Goal: Information Seeking & Learning: Learn about a topic

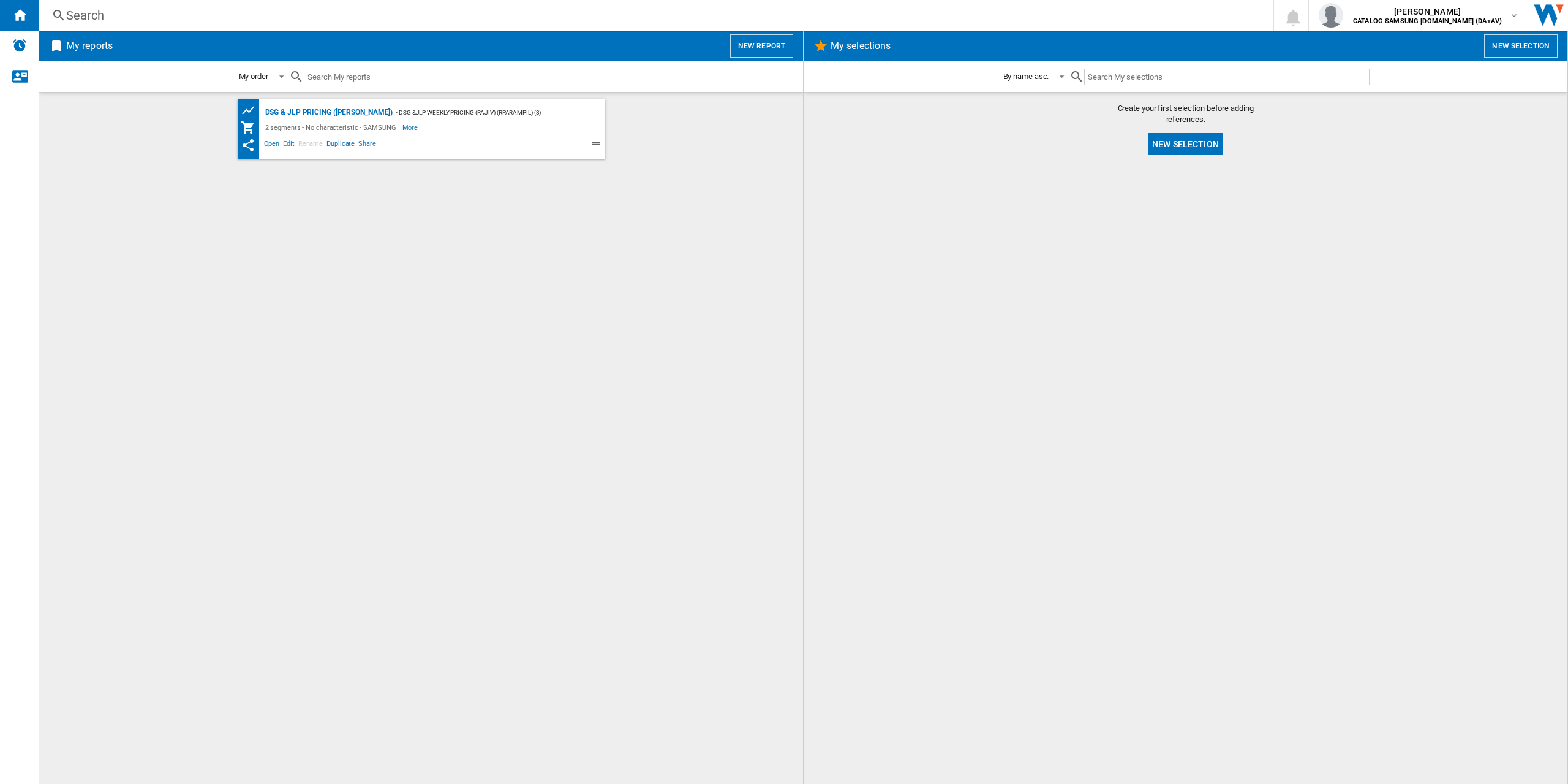
click at [161, 19] on div "Search" at bounding box center [653, 16] width 1175 height 18
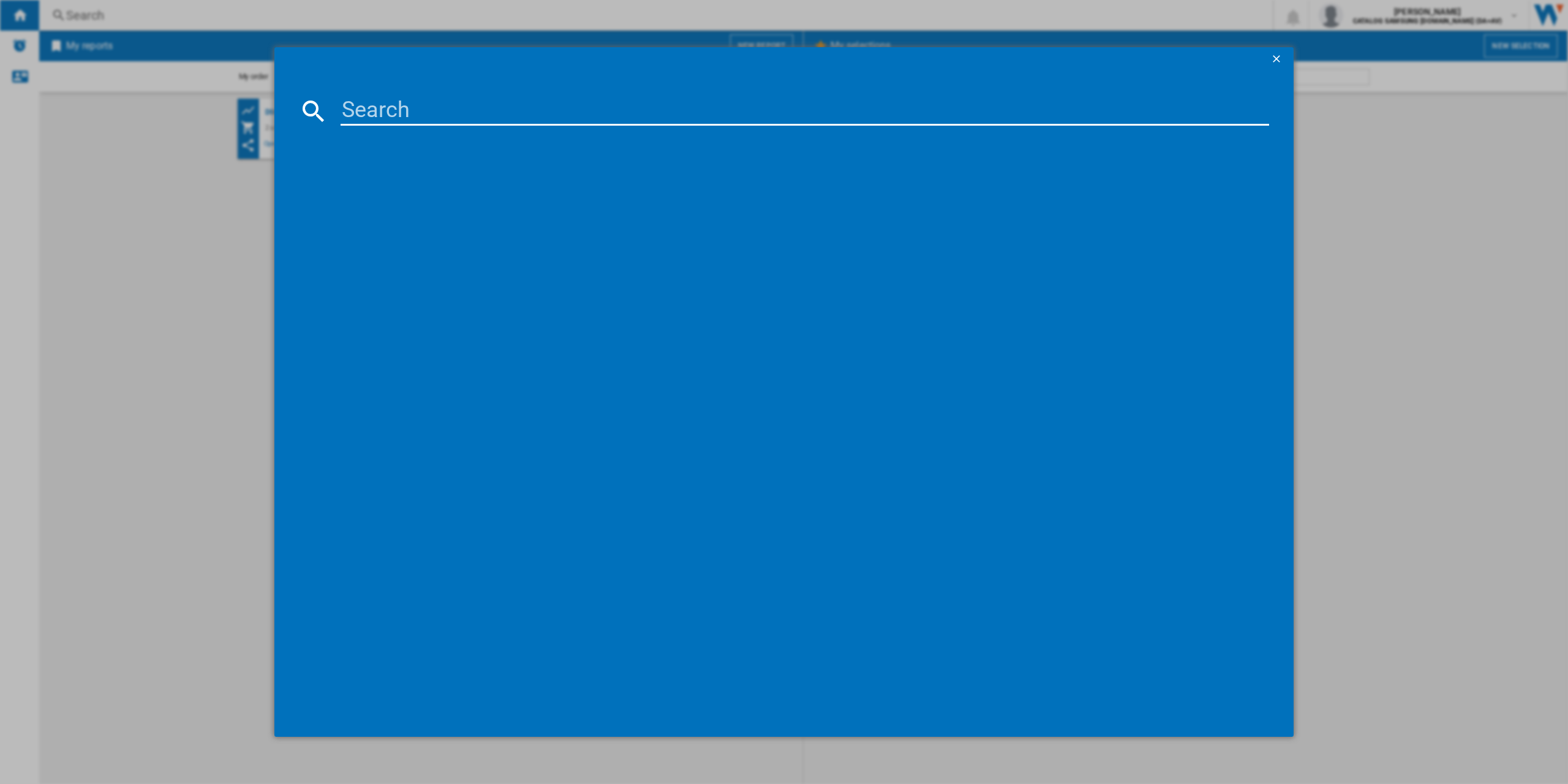
click at [401, 105] on input at bounding box center [805, 111] width 929 height 29
paste input "RB50DG632ES9EU"
type input "RB50DG632ES9EU"
click at [460, 191] on div "SAMSUNG RB50DG632ES9 SILVER" at bounding box center [792, 190] width 916 height 13
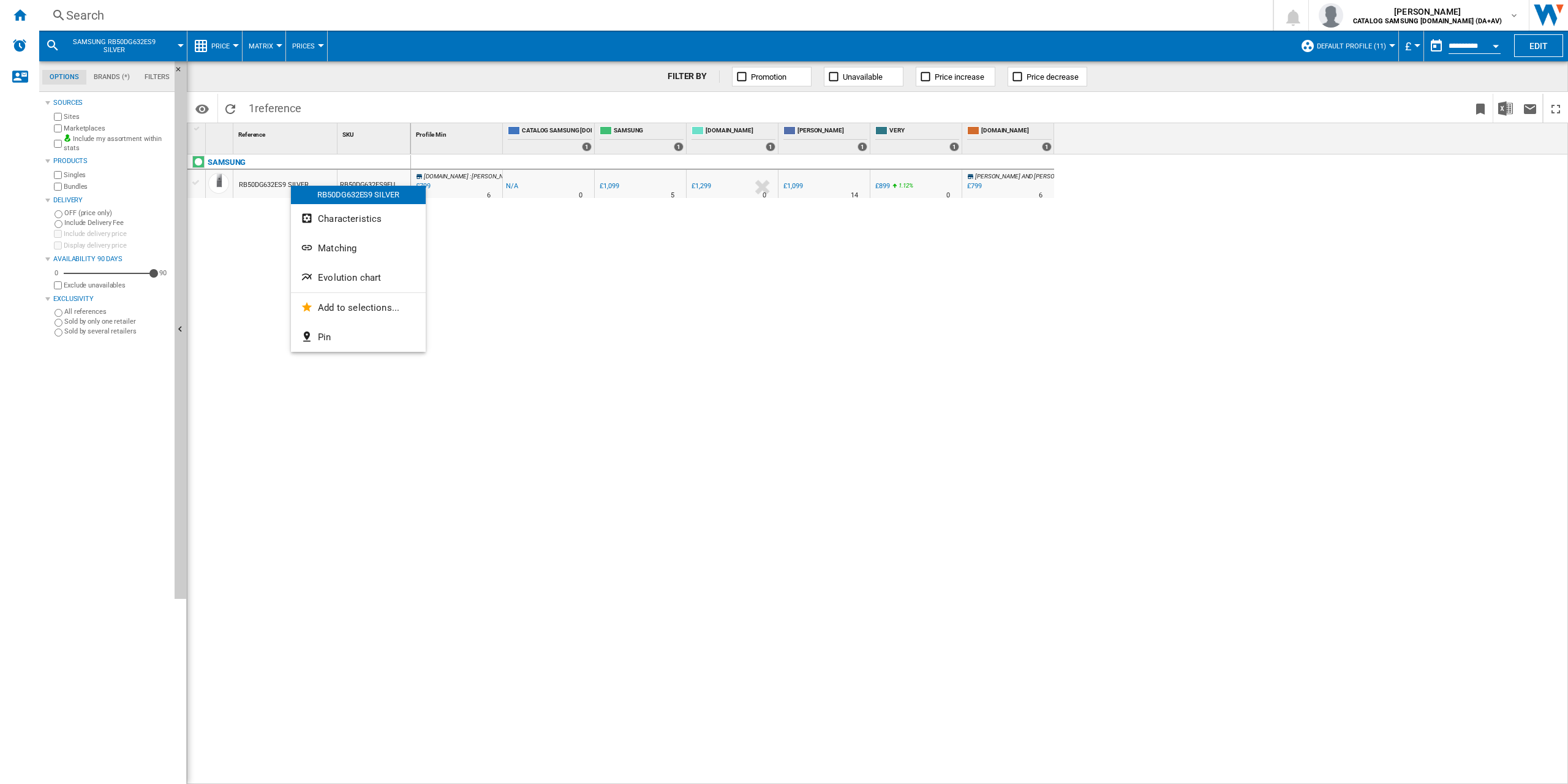
click at [1380, 43] on div at bounding box center [784, 392] width 1568 height 784
click at [1378, 46] on span "Default profile (11)" at bounding box center [1351, 46] width 69 height 8
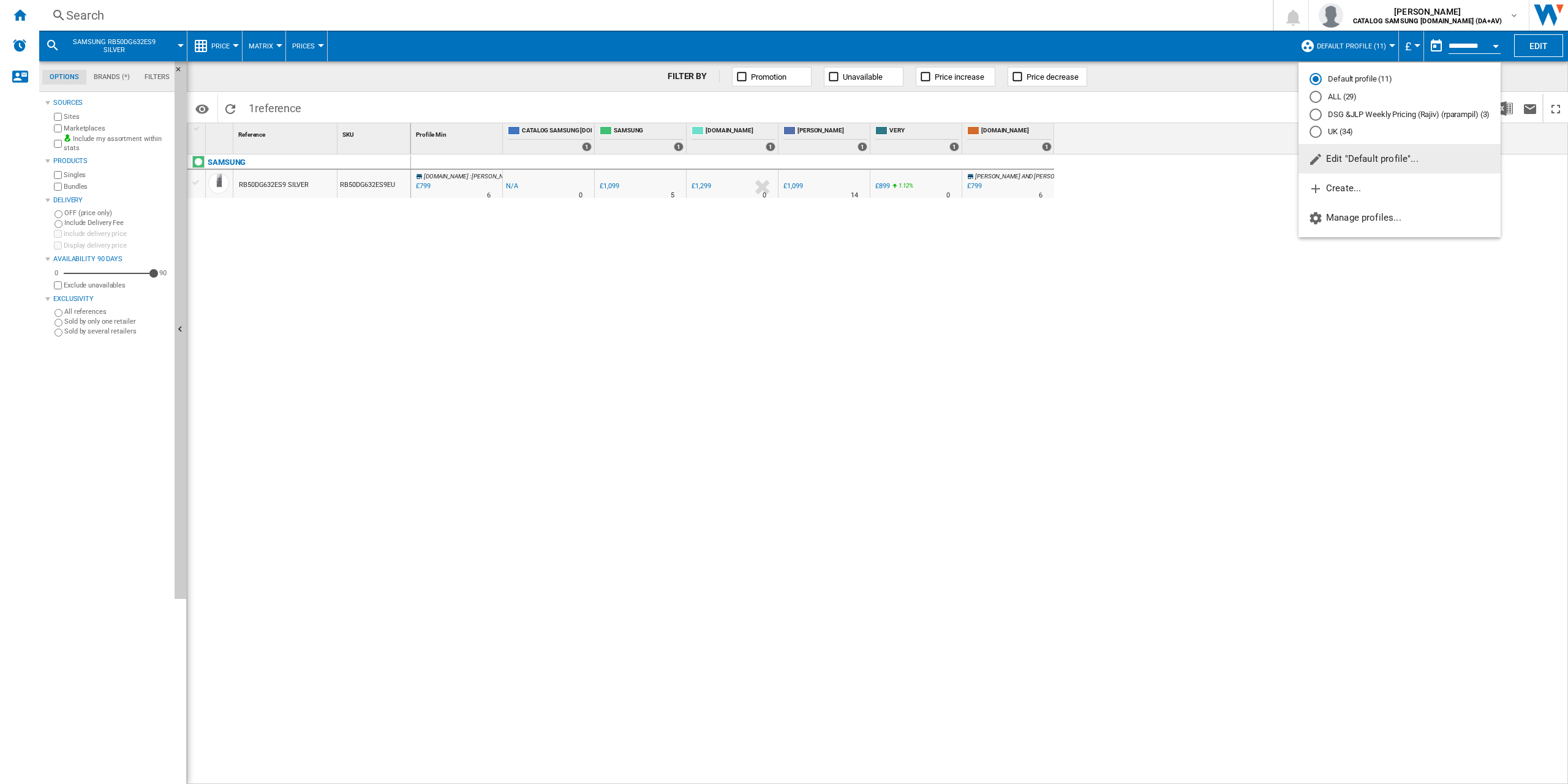
click at [1319, 136] on div "UK (34)" at bounding box center [1315, 131] width 13 height 13
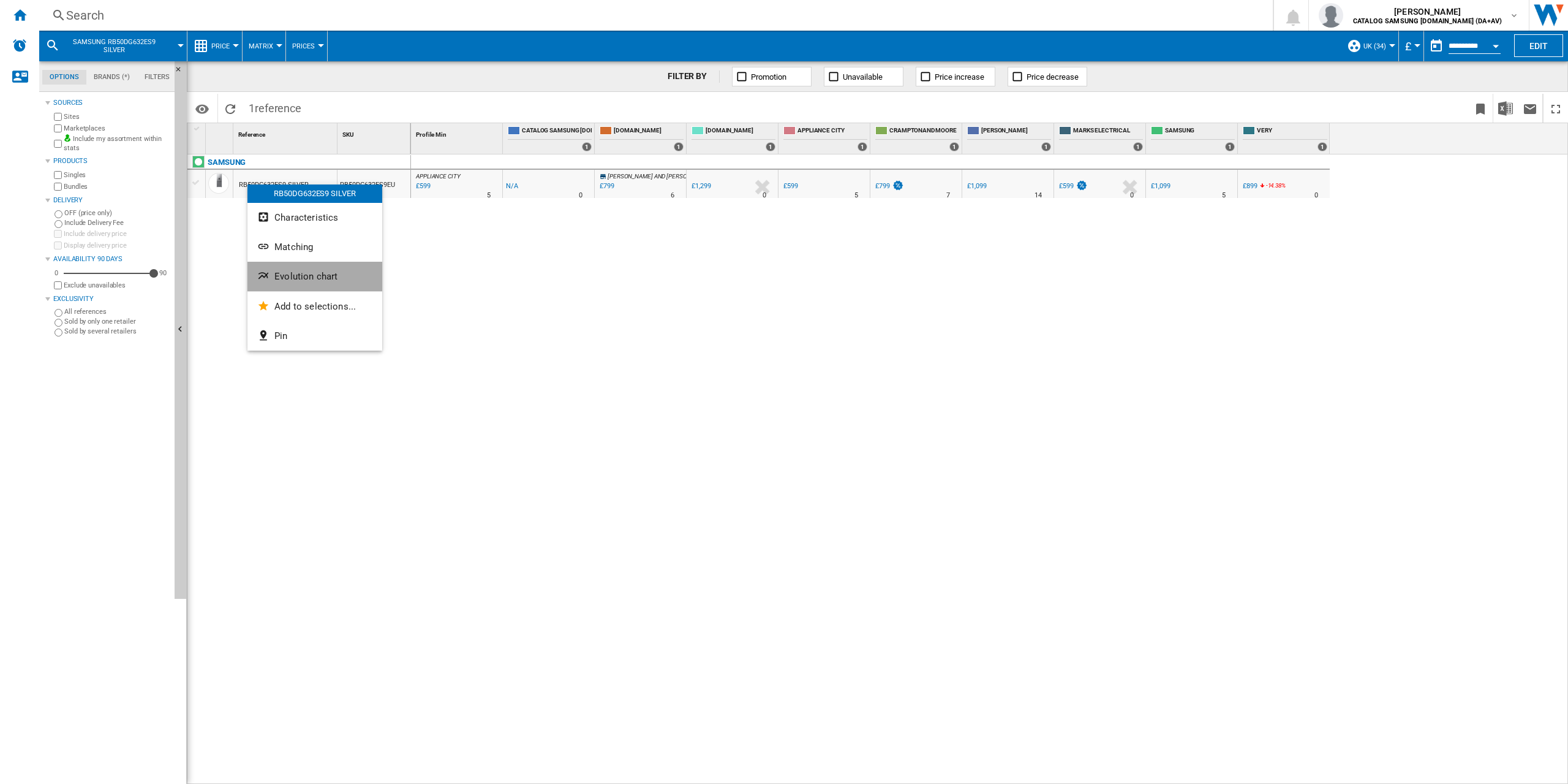
click at [280, 277] on span "Evolution chart" at bounding box center [306, 276] width 63 height 11
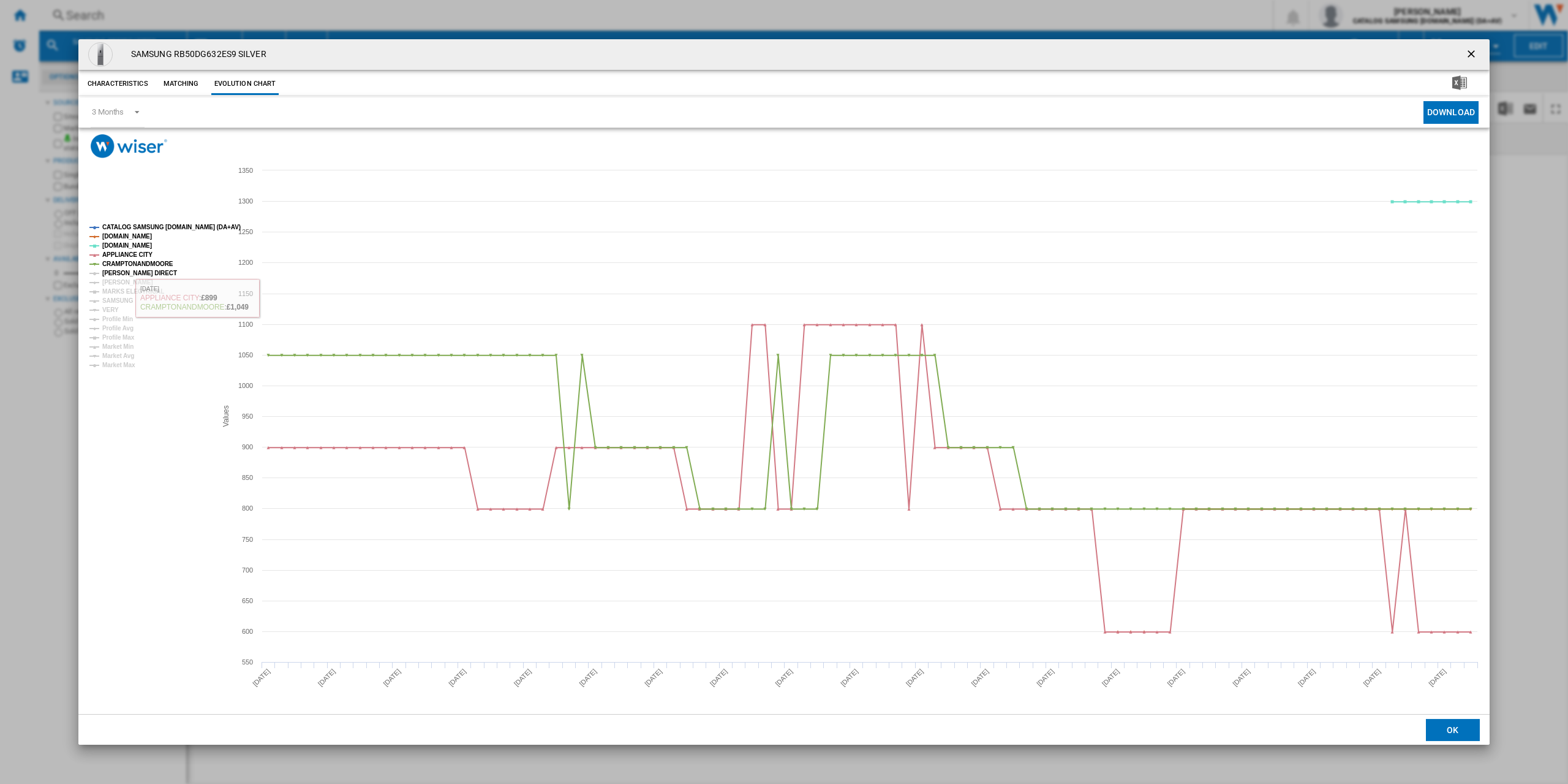
click at [121, 270] on tspan "[PERSON_NAME] DIRECT" at bounding box center [139, 273] width 75 height 7
drag, startPoint x: 118, startPoint y: 280, endPoint x: 119, endPoint y: 291, distance: 11.0
click at [118, 281] on tspan "[PERSON_NAME]" at bounding box center [128, 281] width 51 height 7
click at [119, 292] on tspan "MARKS ELECTRICAL" at bounding box center [133, 291] width 62 height 7
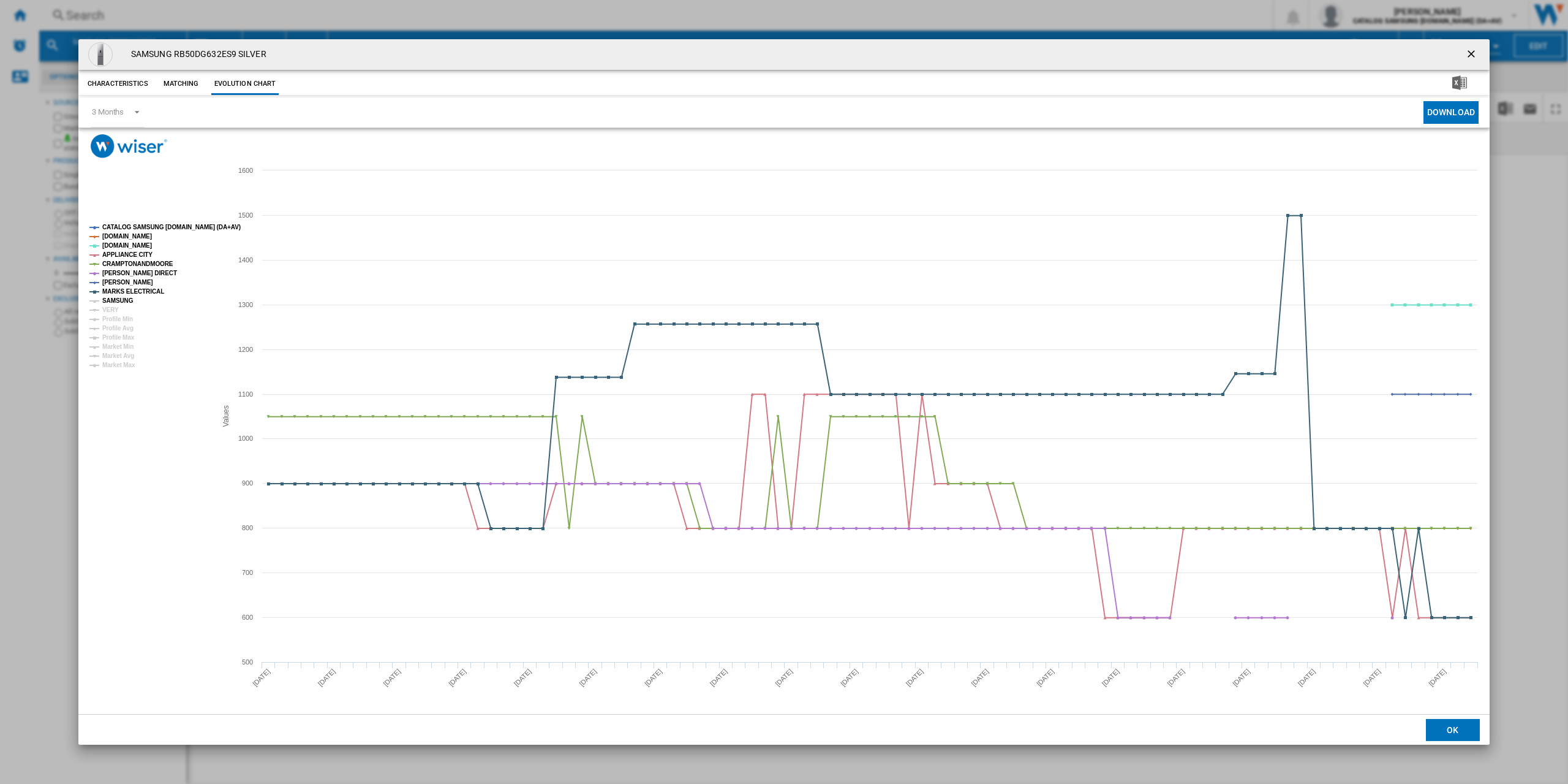
click at [115, 304] on tspan "SAMSUNG" at bounding box center [118, 300] width 31 height 7
click at [111, 309] on tspan "VERY" at bounding box center [110, 310] width 17 height 7
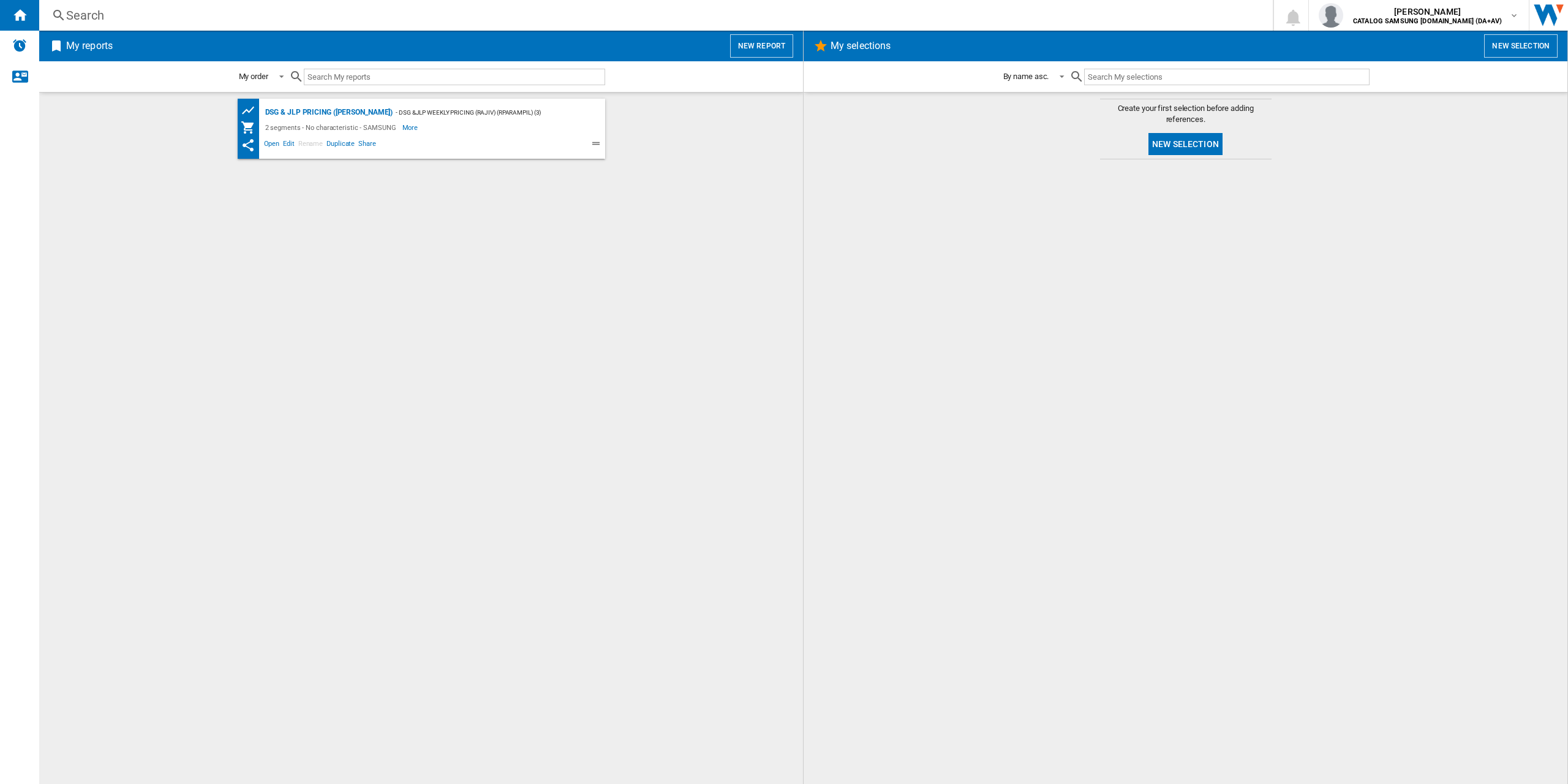
click at [184, 18] on div "Search" at bounding box center [653, 16] width 1175 height 18
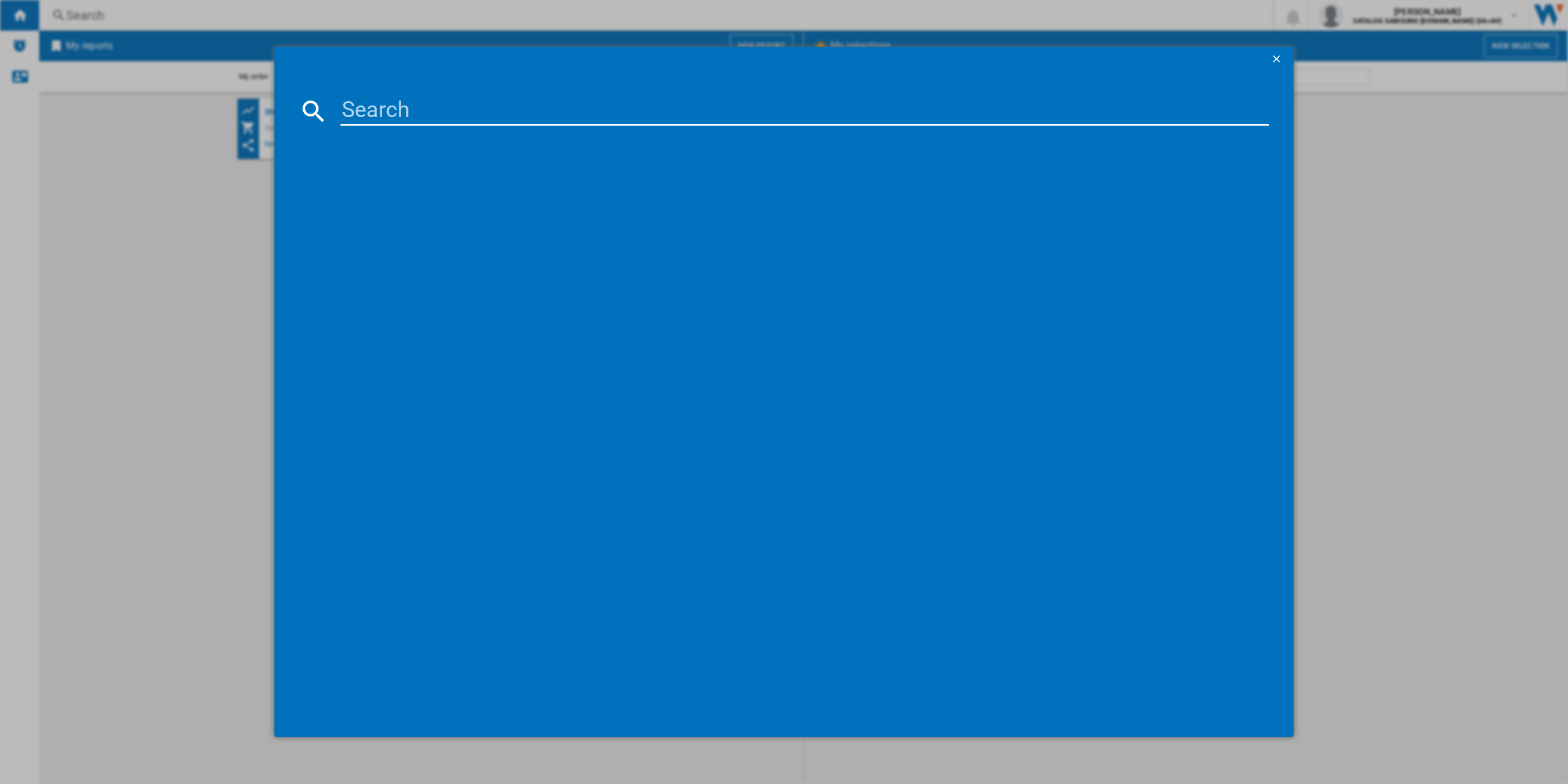
click at [488, 112] on input at bounding box center [805, 111] width 929 height 29
paste input "RS70F64KETEU"
click at [503, 101] on input "RS70F64KETEU" at bounding box center [805, 111] width 929 height 29
type input "RS70F64KET"
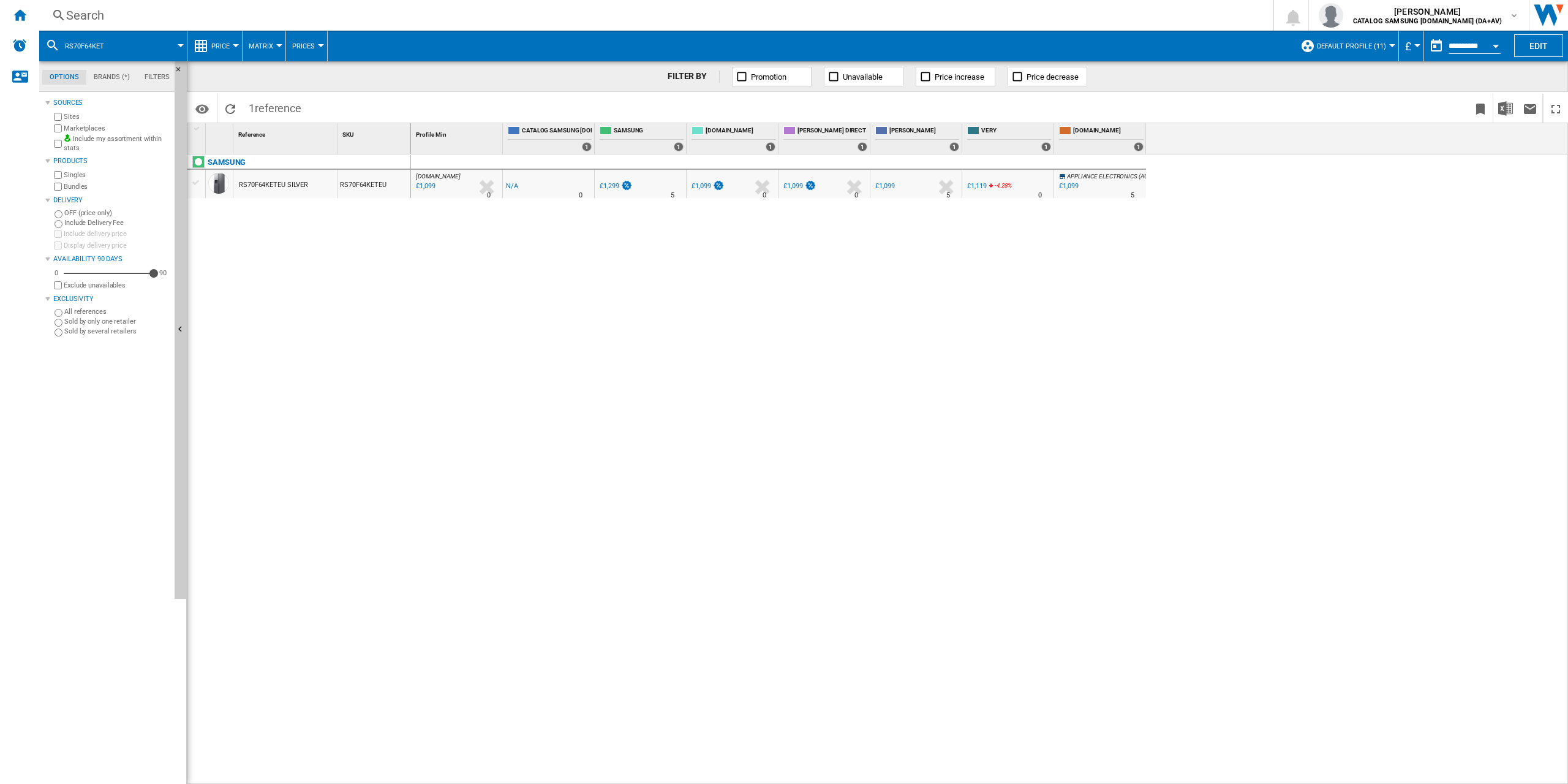
click at [80, 13] on div "Search" at bounding box center [653, 16] width 1175 height 18
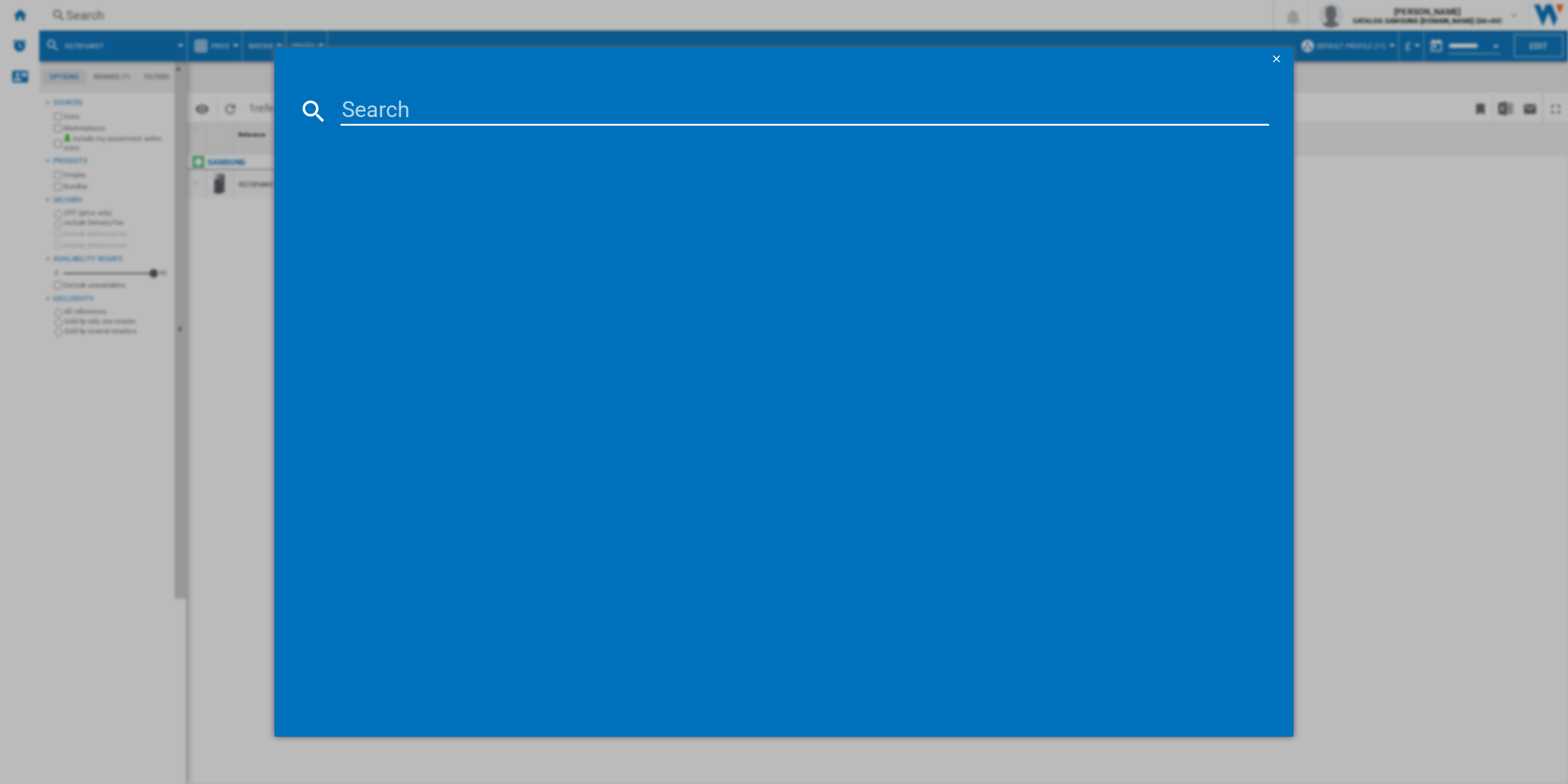
click at [497, 116] on input at bounding box center [805, 111] width 929 height 29
type input "RS70F64KETEU"
click at [440, 186] on div "SAMSUNG RS70F64KETEU SILVER" at bounding box center [792, 190] width 916 height 13
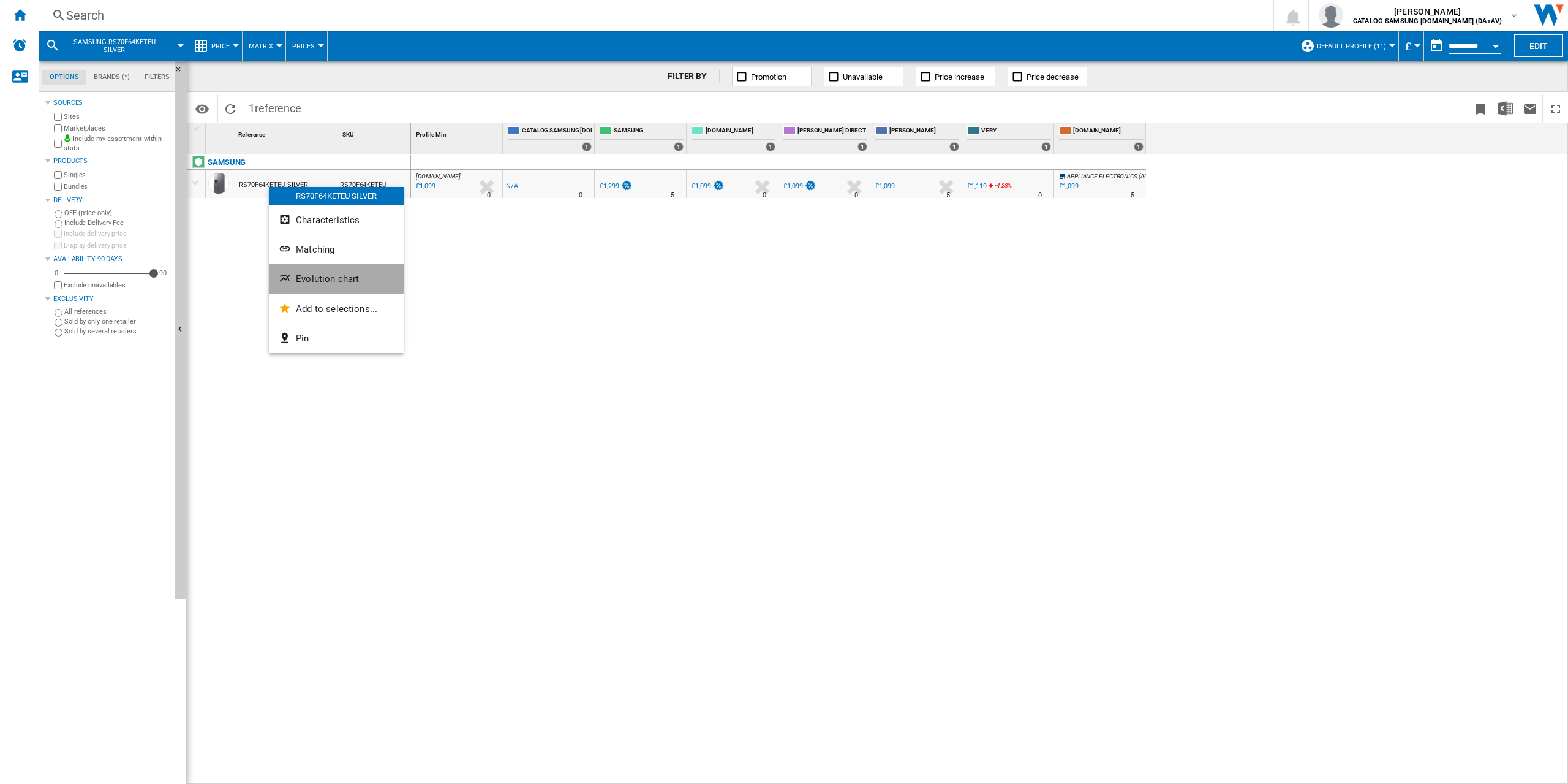
click at [304, 276] on span "Evolution chart" at bounding box center [327, 279] width 63 height 11
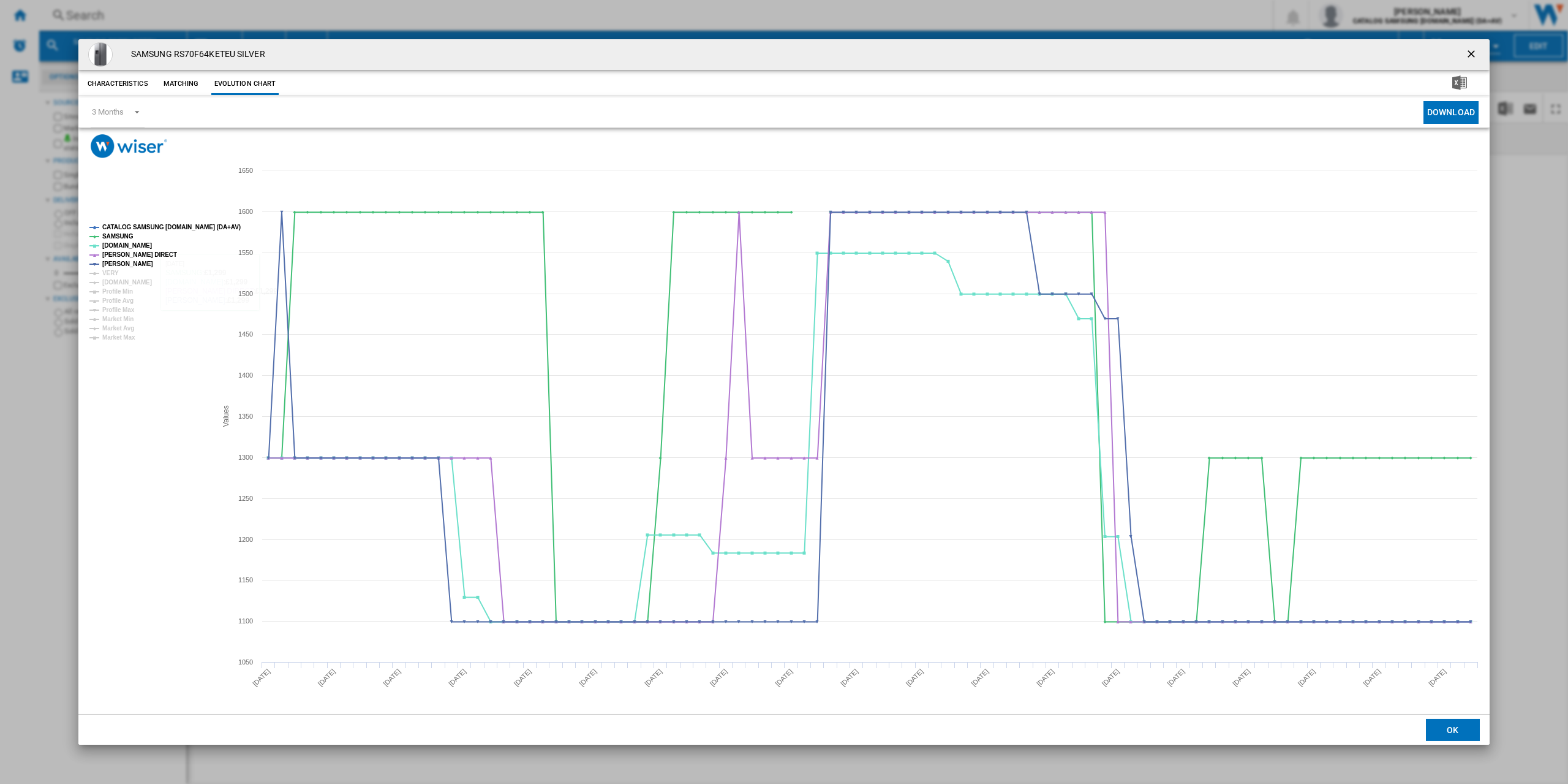
click at [124, 274] on rect "Product popup" at bounding box center [148, 282] width 127 height 127
click at [106, 273] on tspan "VERY" at bounding box center [110, 273] width 17 height 7
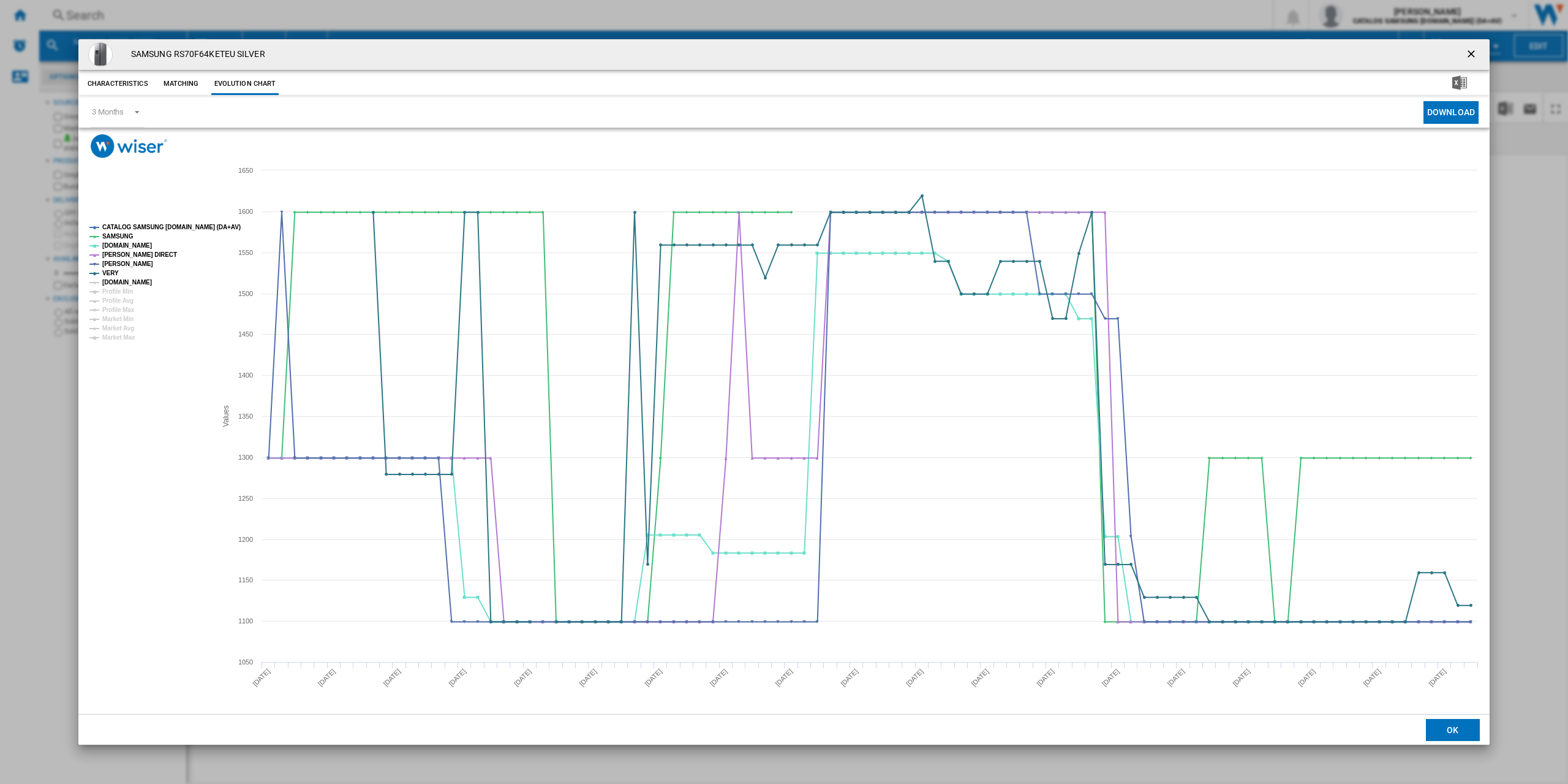
click at [113, 283] on tspan "[DOMAIN_NAME]" at bounding box center [127, 281] width 50 height 7
click at [1477, 52] on ng-md-icon "getI18NText('BUTTONS.CLOSE_DIALOG')" at bounding box center [1472, 55] width 15 height 15
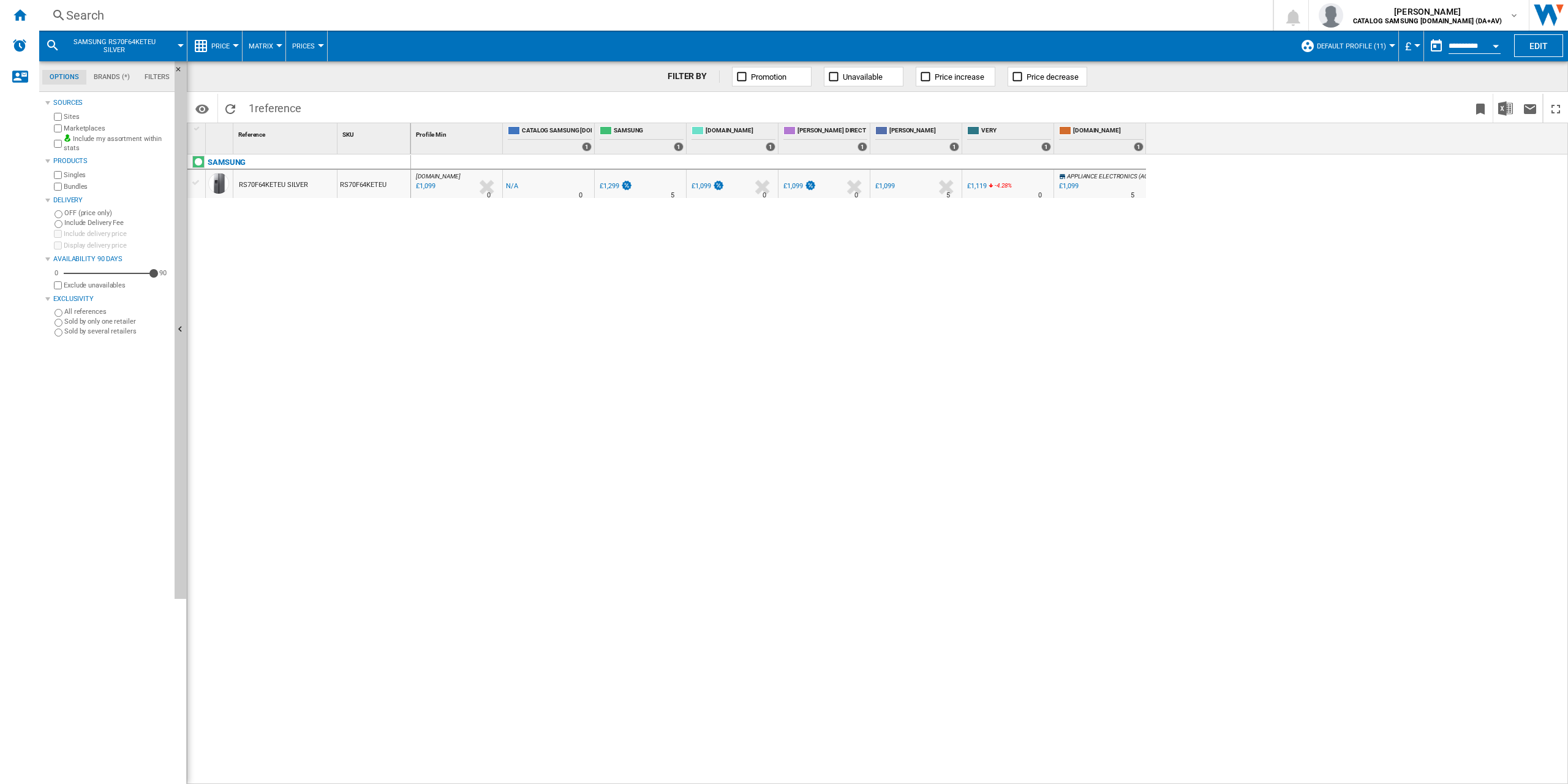
click at [1375, 49] on span "Default profile (11)" at bounding box center [1351, 46] width 69 height 8
click at [1312, 131] on div "UK (34)" at bounding box center [1315, 131] width 13 height 13
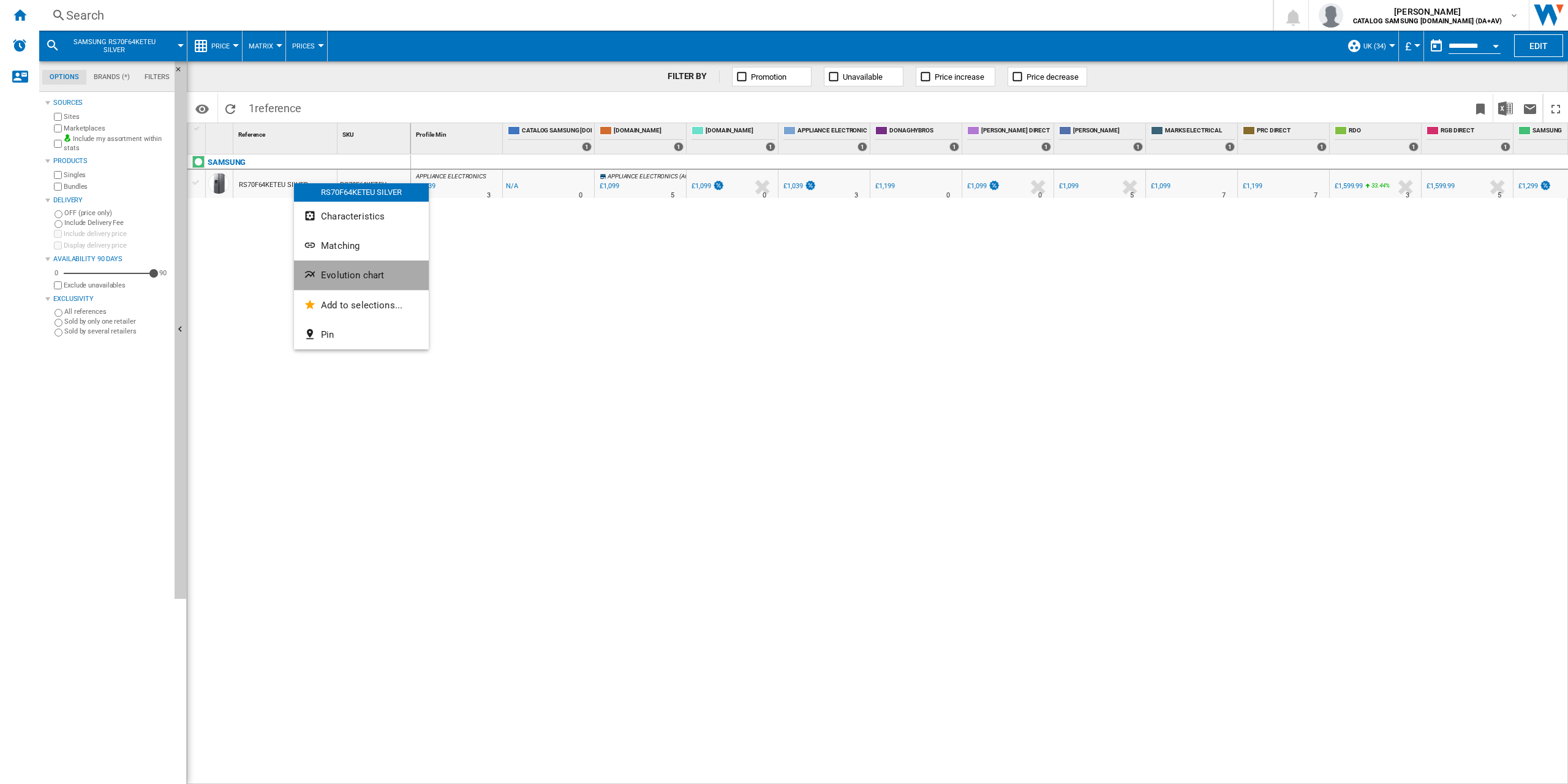
click at [322, 272] on span "Evolution chart" at bounding box center [352, 275] width 63 height 11
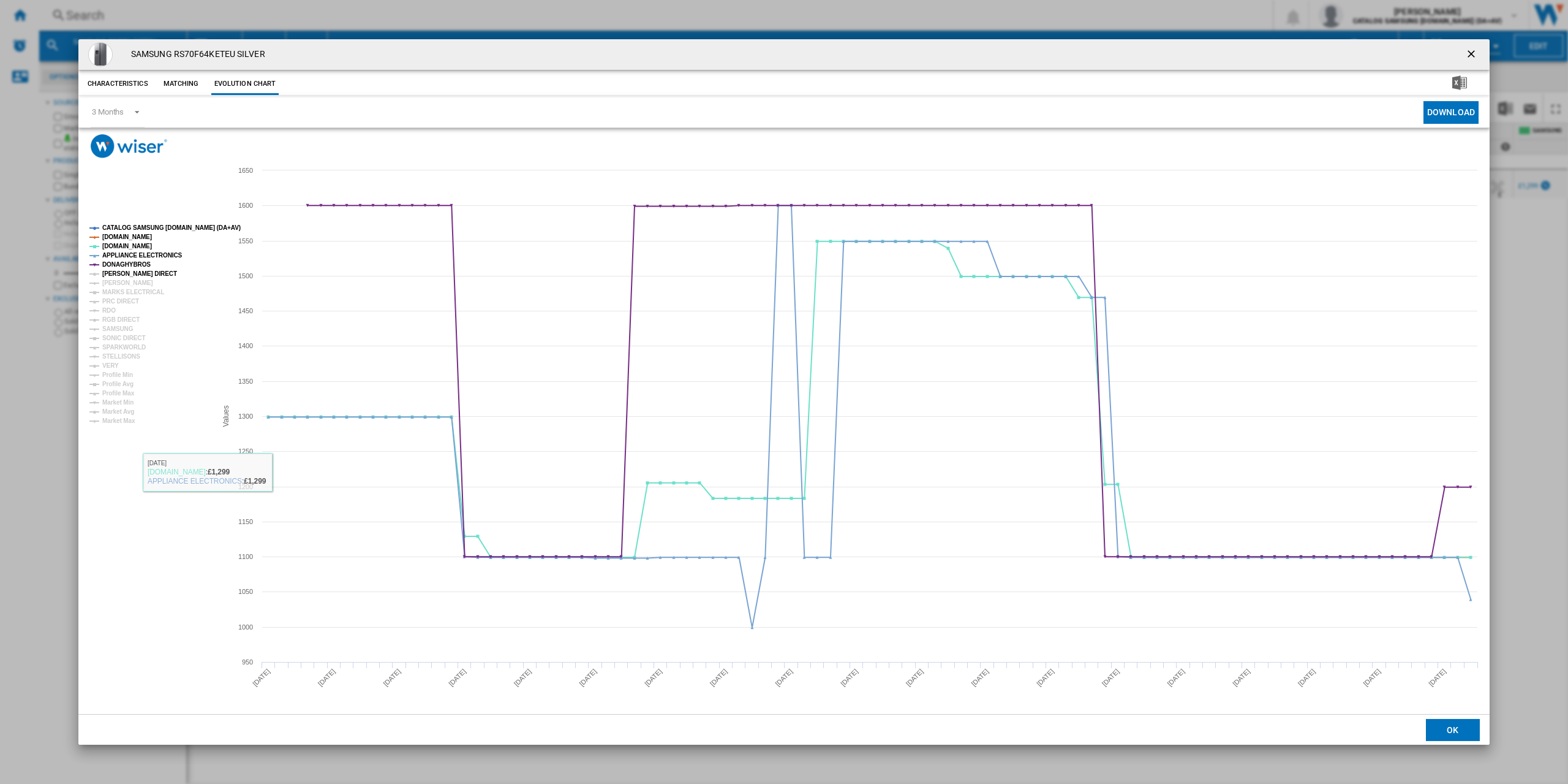
click at [129, 274] on tspan "[PERSON_NAME] DIRECT" at bounding box center [139, 273] width 75 height 7
click at [126, 282] on tspan "[PERSON_NAME]" at bounding box center [128, 282] width 51 height 7
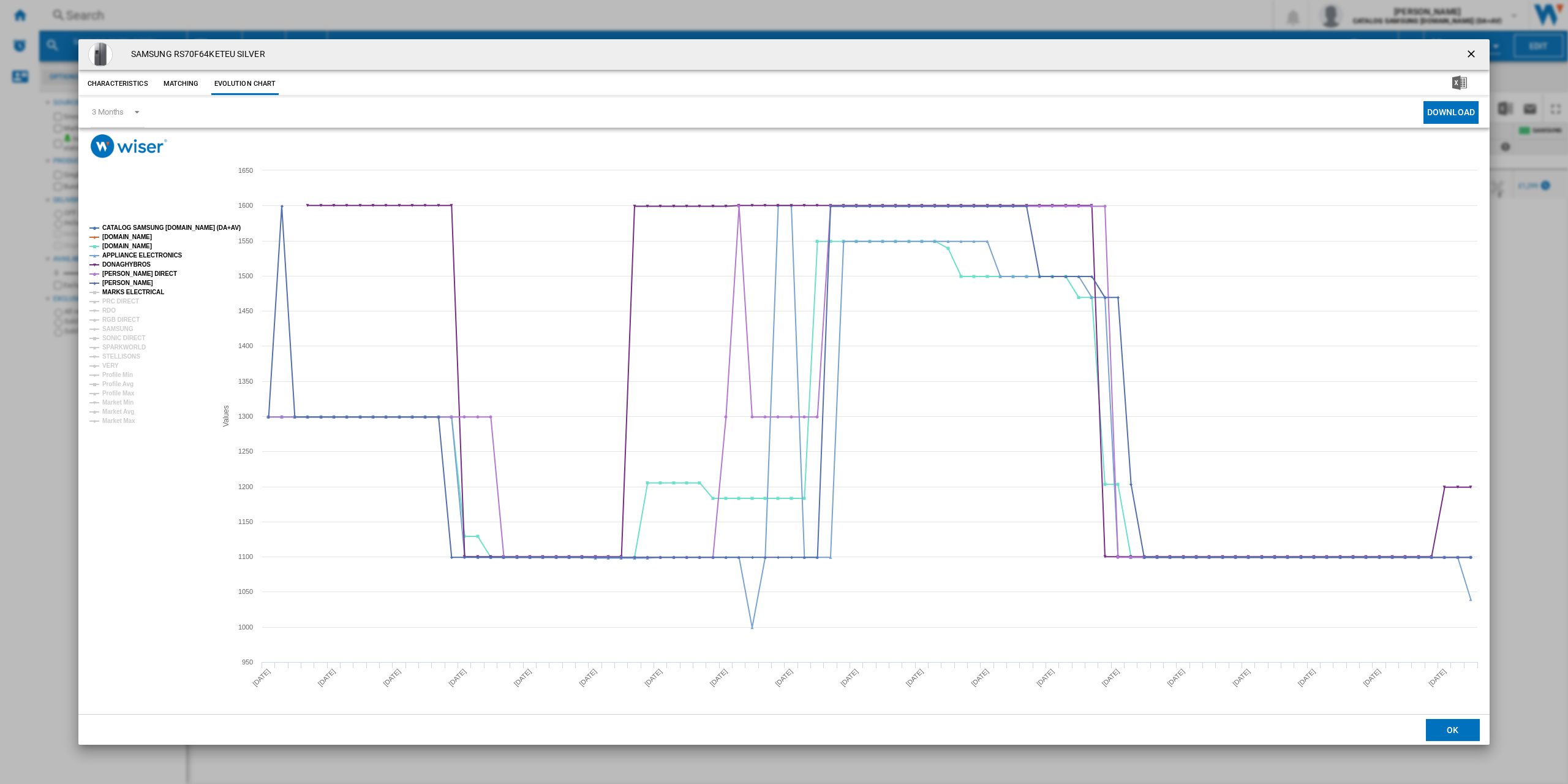
click at [122, 292] on tspan "MARKS ELECTRICAL" at bounding box center [133, 291] width 62 height 7
click at [117, 302] on tspan "PRC DIRECT" at bounding box center [121, 301] width 37 height 7
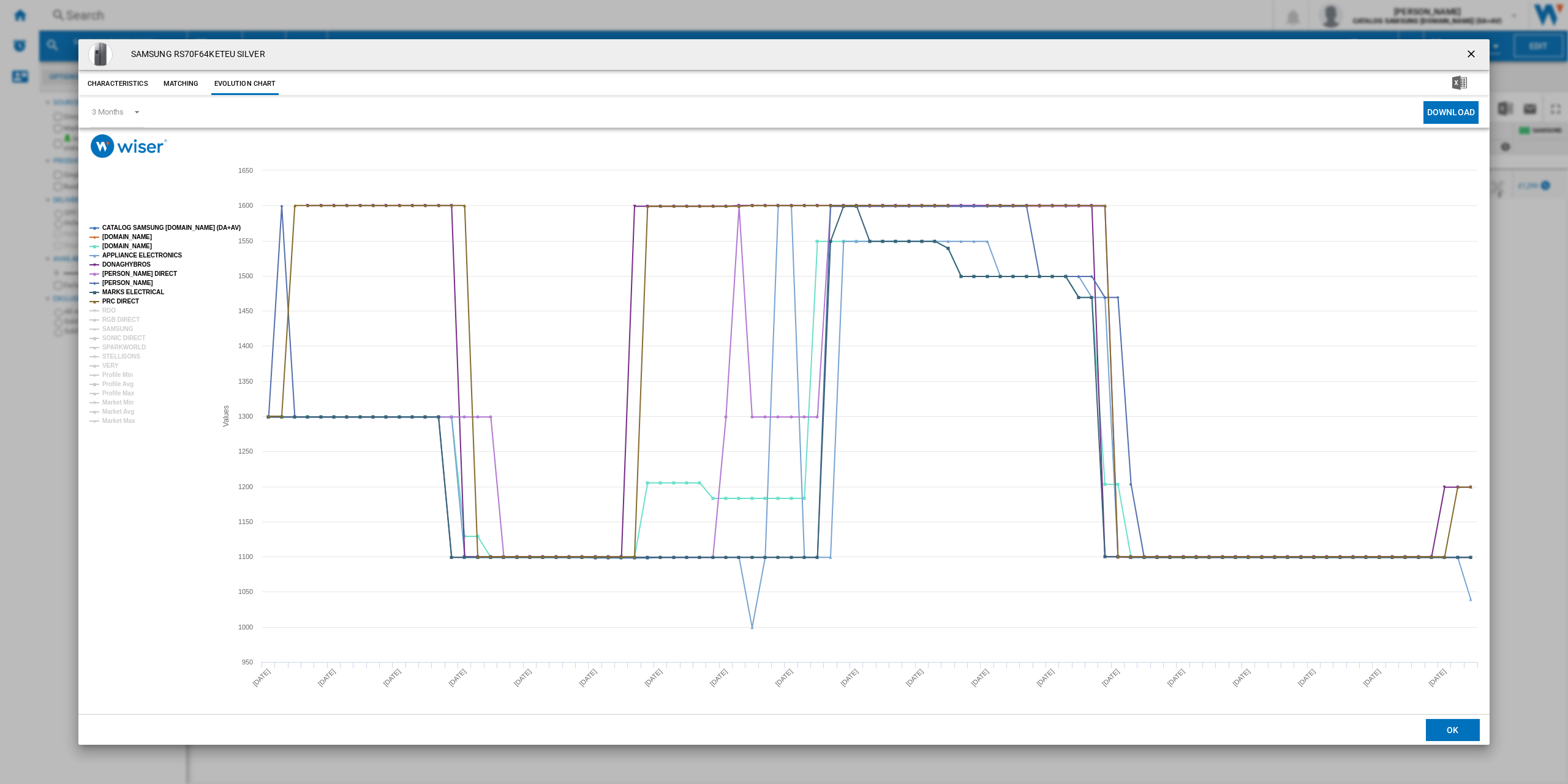
click at [113, 312] on tspan "RDO" at bounding box center [109, 310] width 14 height 7
click at [113, 323] on tspan "RGB DIRECT" at bounding box center [121, 319] width 37 height 7
click at [112, 335] on tspan "SONIC DIRECT" at bounding box center [124, 338] width 43 height 7
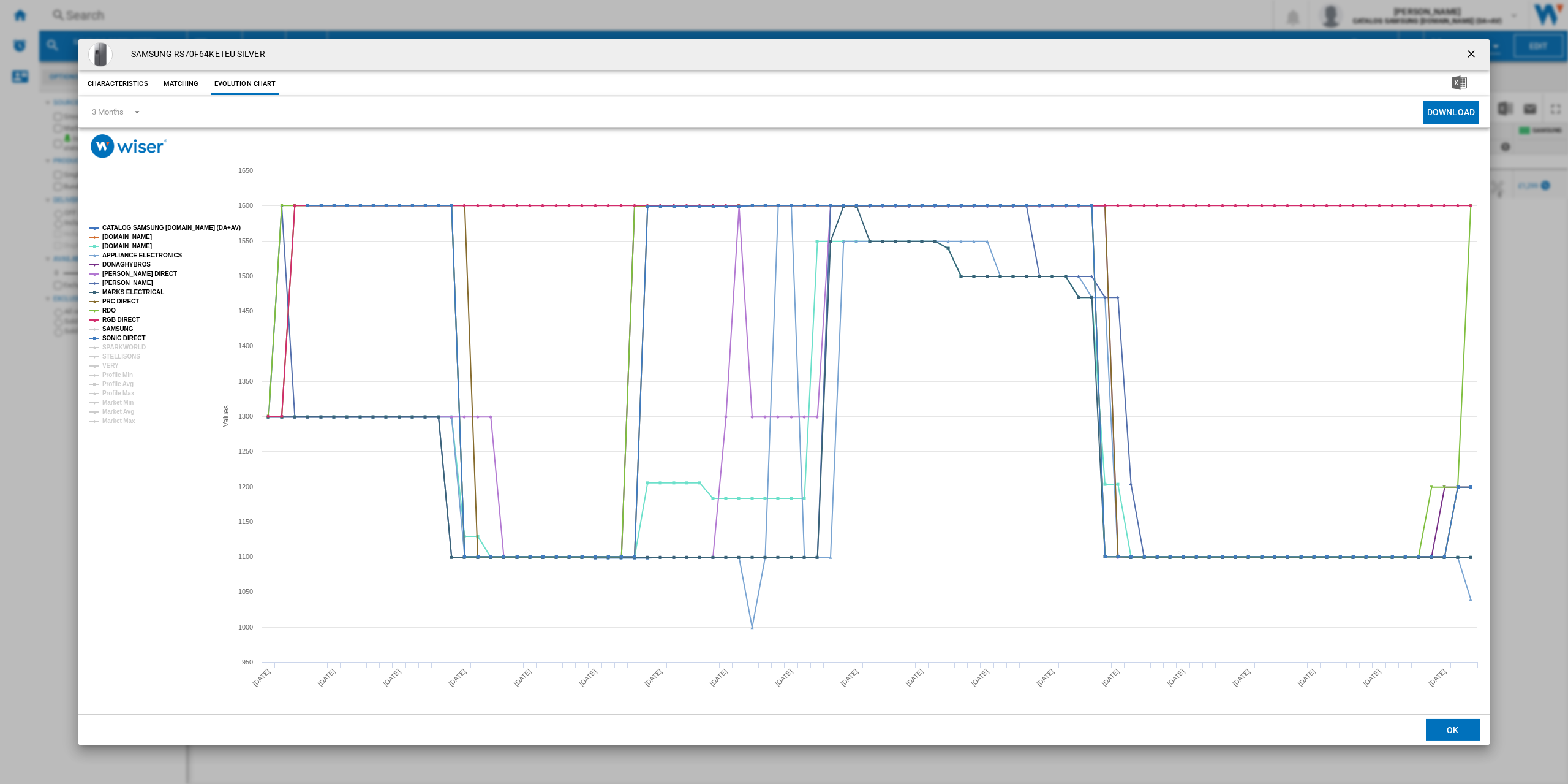
click at [111, 332] on tspan "SAMSUNG" at bounding box center [118, 328] width 31 height 7
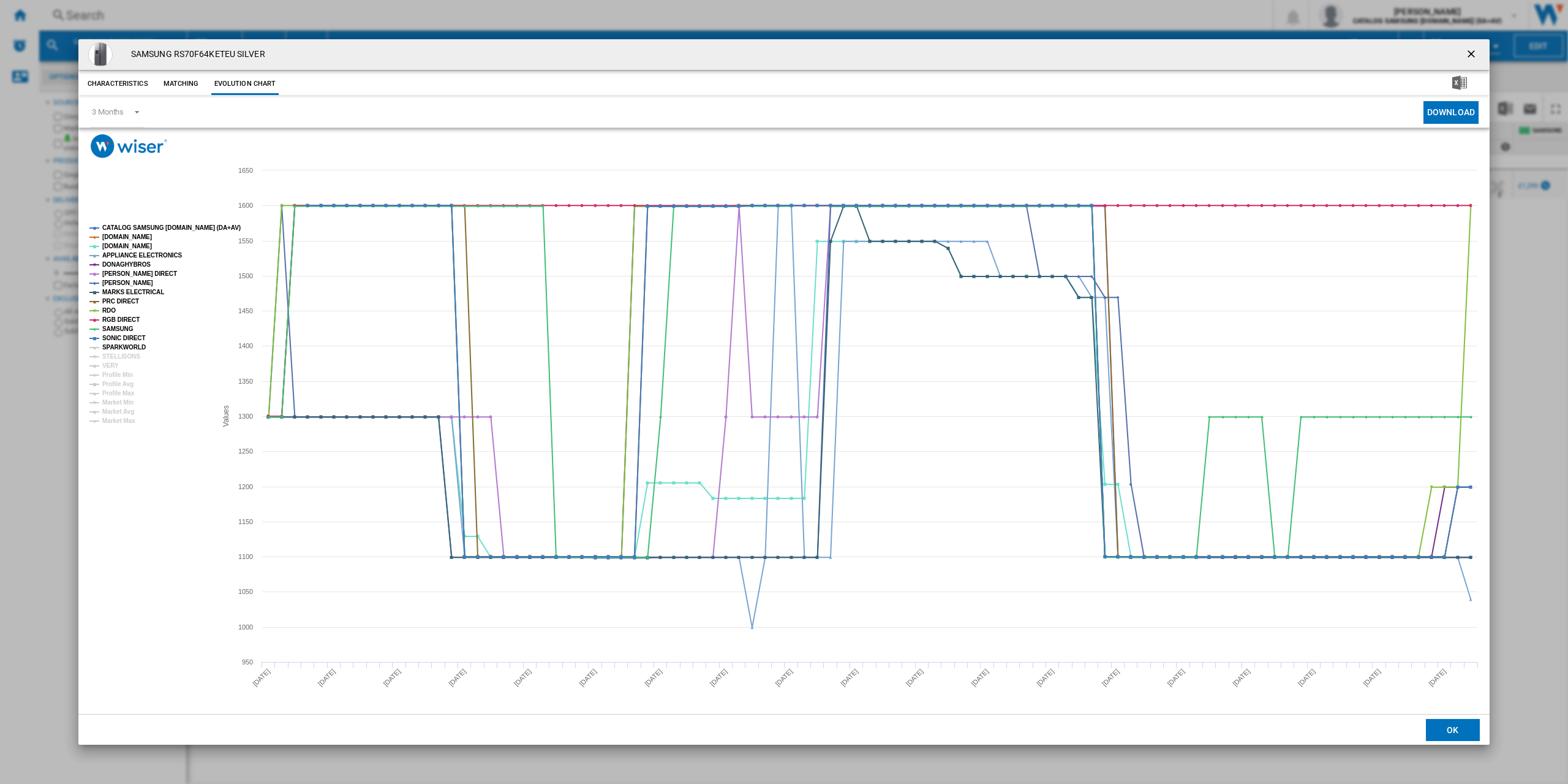
click at [109, 350] on tspan "SPARKWORLD" at bounding box center [124, 347] width 44 height 7
click at [108, 359] on tspan "STELLISONS" at bounding box center [121, 355] width 38 height 7
click at [105, 369] on tspan "VERY" at bounding box center [110, 365] width 17 height 7
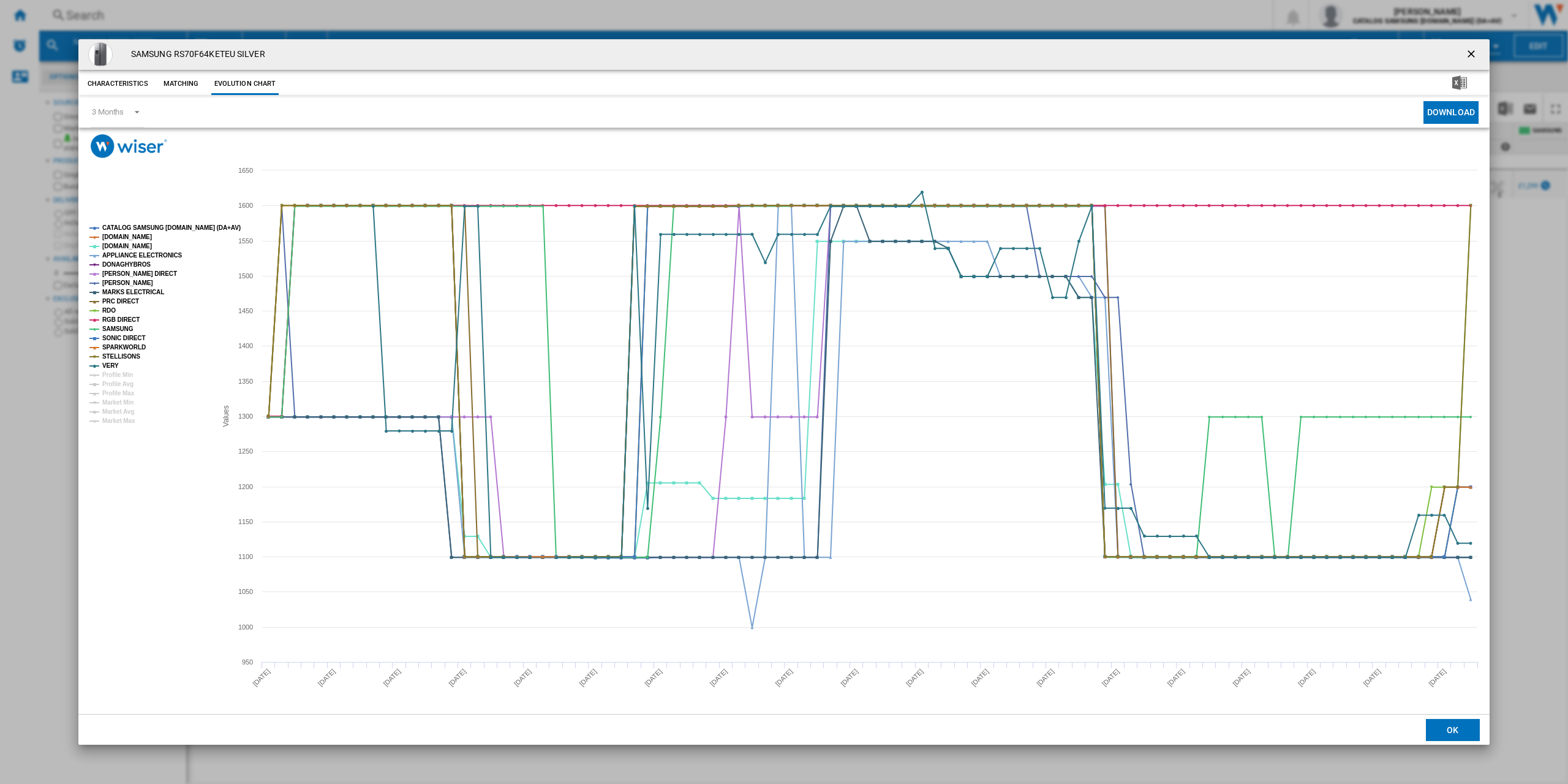
click at [1470, 49] on ng-md-icon "getI18NText('BUTTONS.CLOSE_DIALOG')" at bounding box center [1472, 55] width 15 height 15
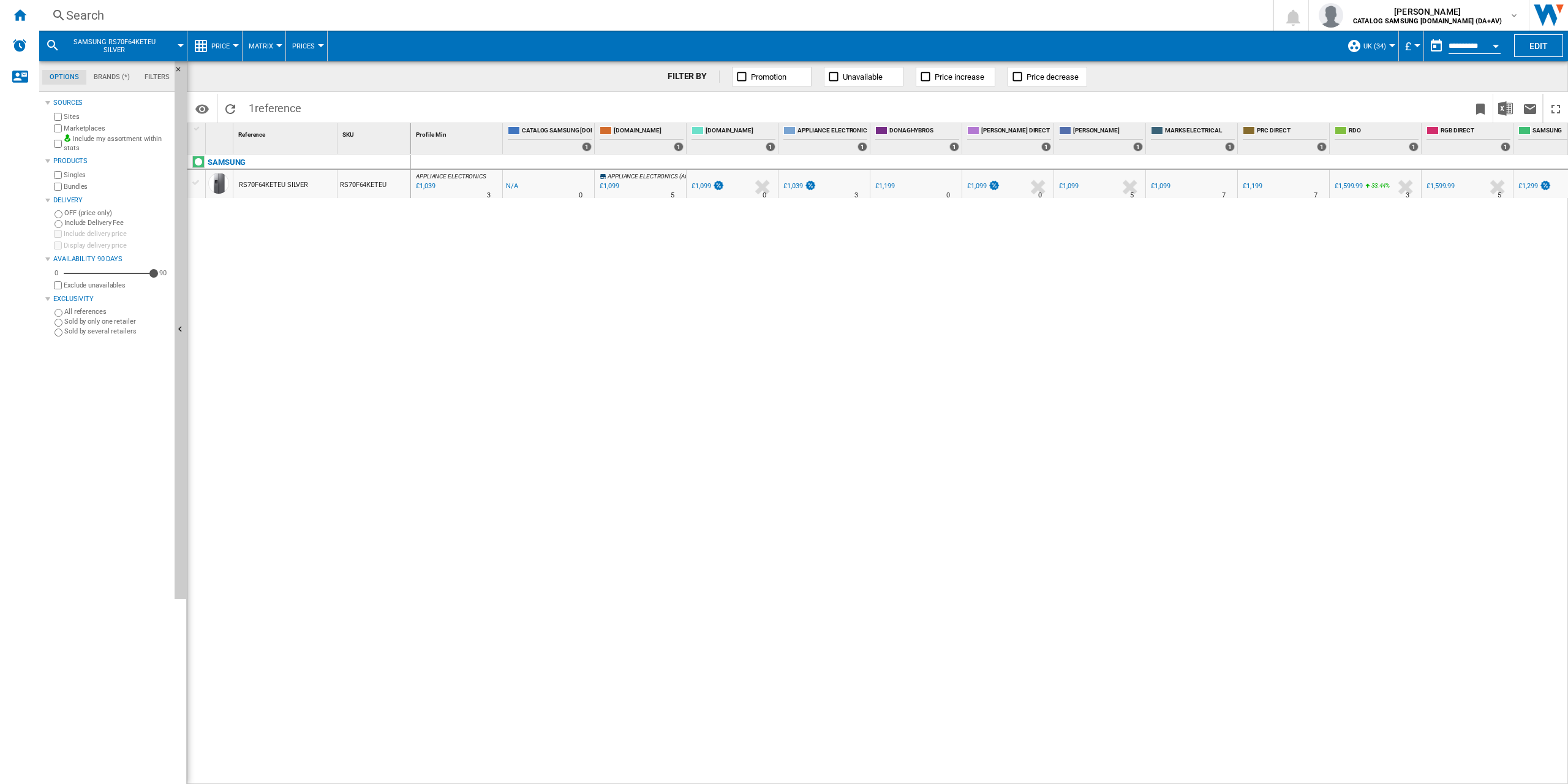
click at [268, 176] on div "RS70F64KETEU SILVER" at bounding box center [273, 185] width 69 height 28
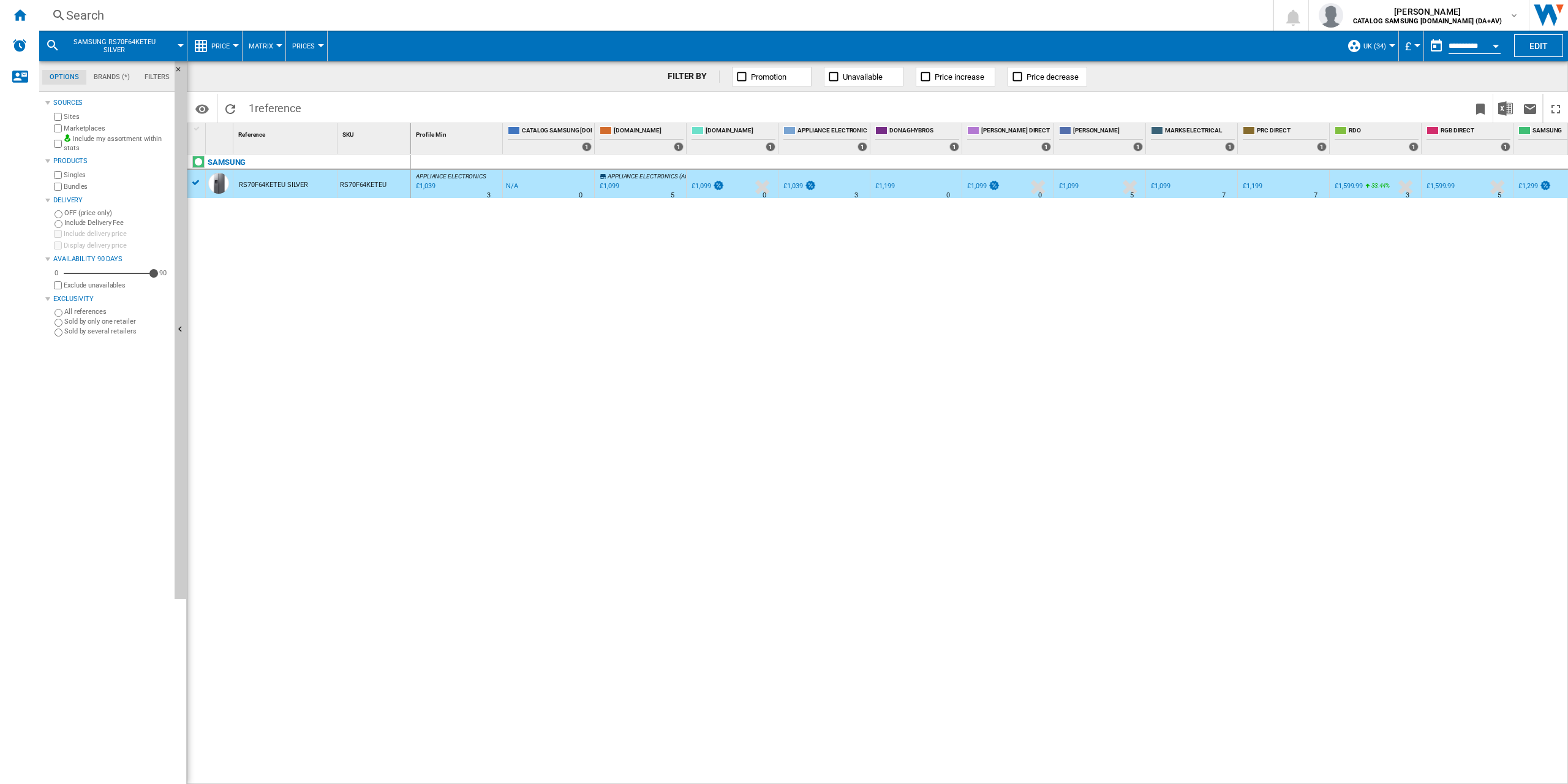
click at [273, 184] on div "RS70F64KETEU SILVER" at bounding box center [273, 185] width 69 height 28
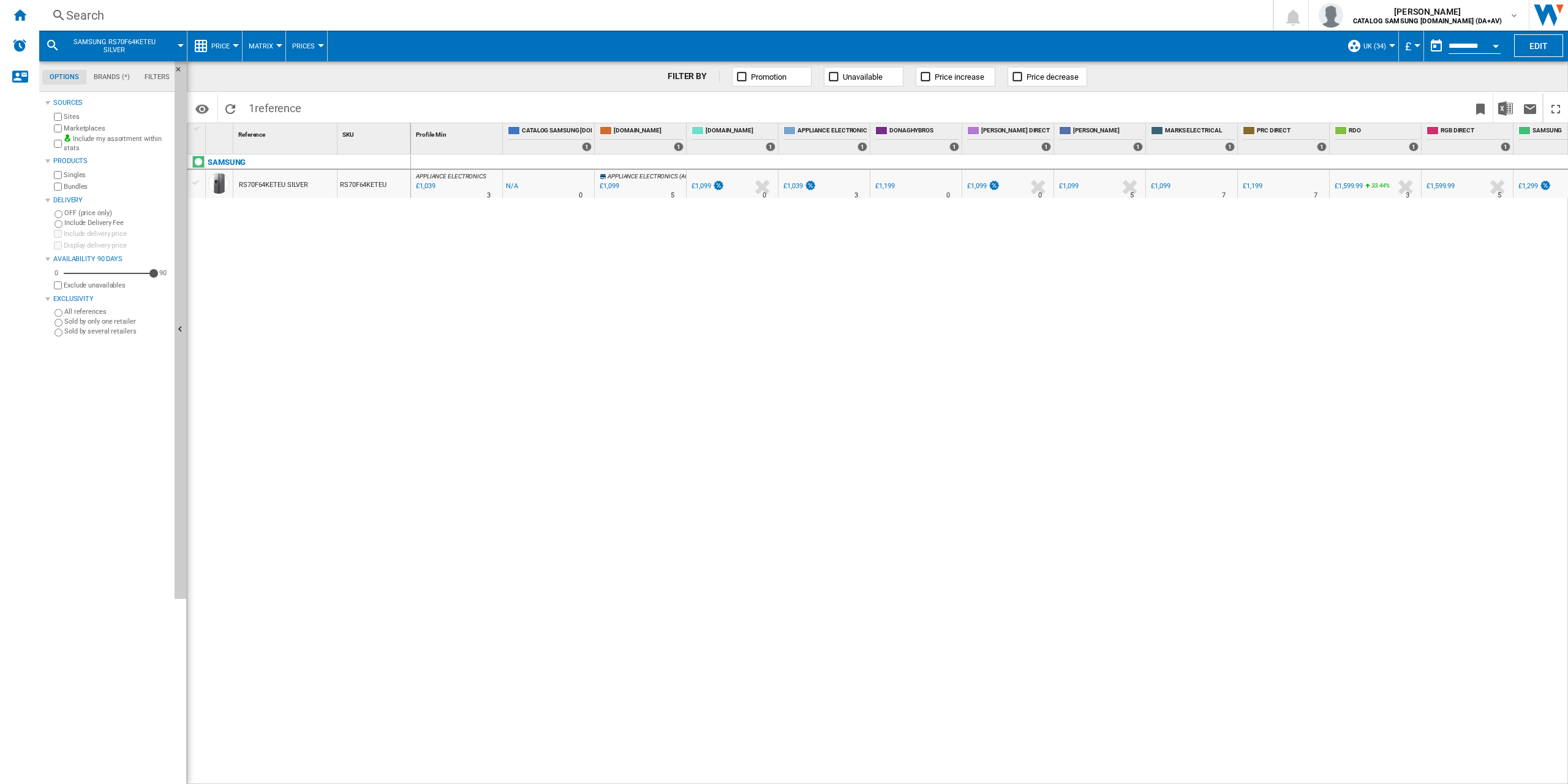
click at [84, 13] on div "Search" at bounding box center [653, 16] width 1175 height 18
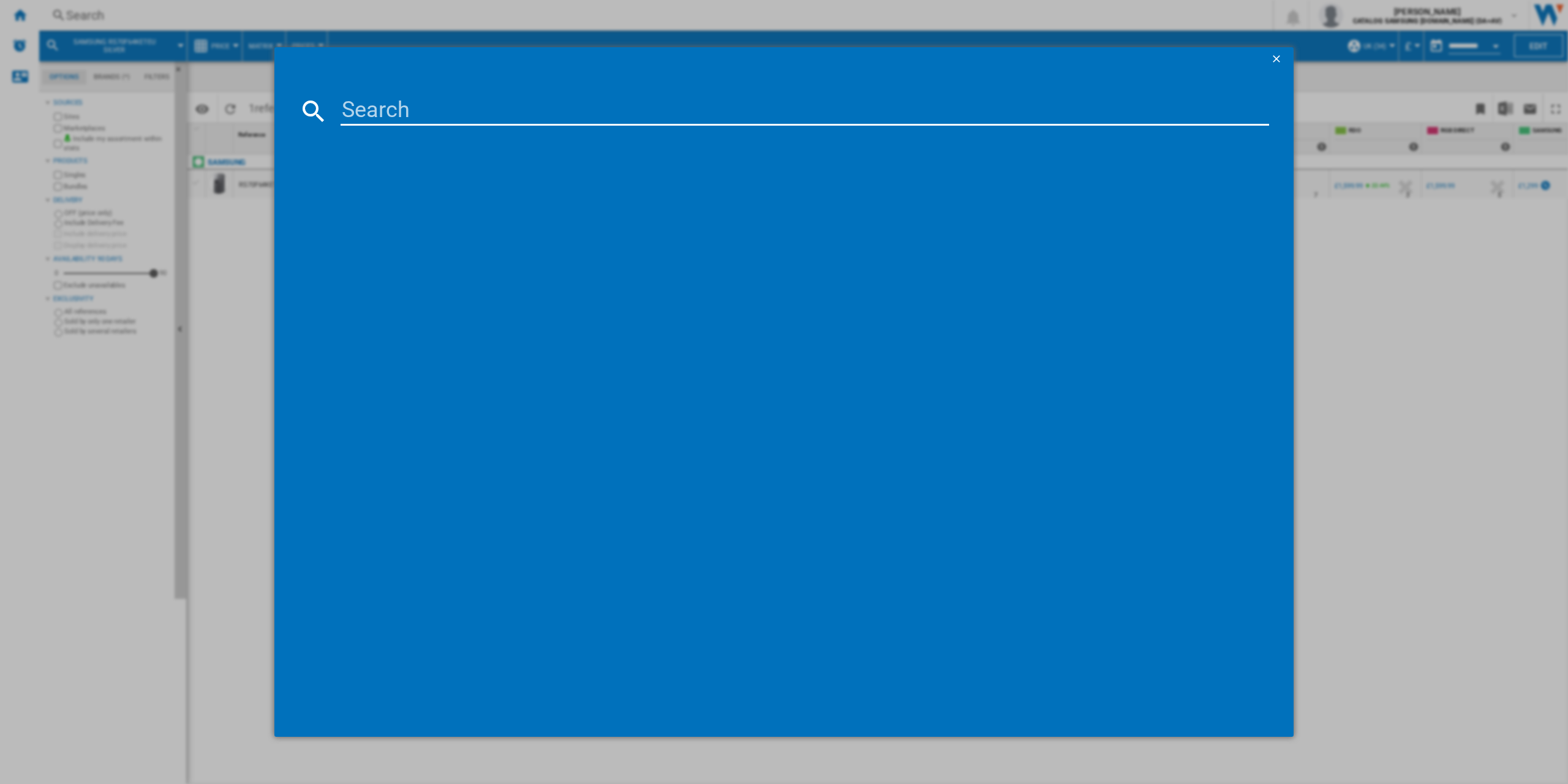
click at [1278, 57] on ng-md-icon "getI18NText('BUTTONS.CLOSE_DIALOG')" at bounding box center [1277, 59] width 15 height 15
